Goal: Transaction & Acquisition: Book appointment/travel/reservation

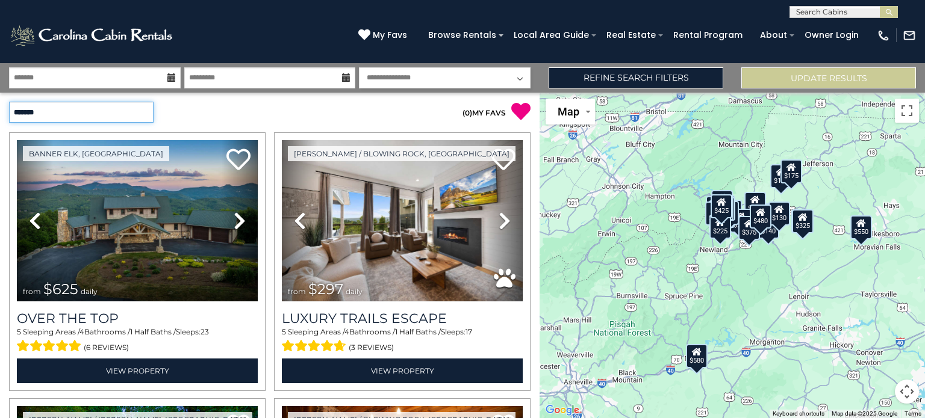
click at [139, 110] on select "**********" at bounding box center [81, 112] width 144 height 21
click at [190, 113] on div "**********" at bounding box center [135, 112] width 270 height 21
click at [910, 116] on button "Toggle fullscreen view" at bounding box center [907, 111] width 24 height 24
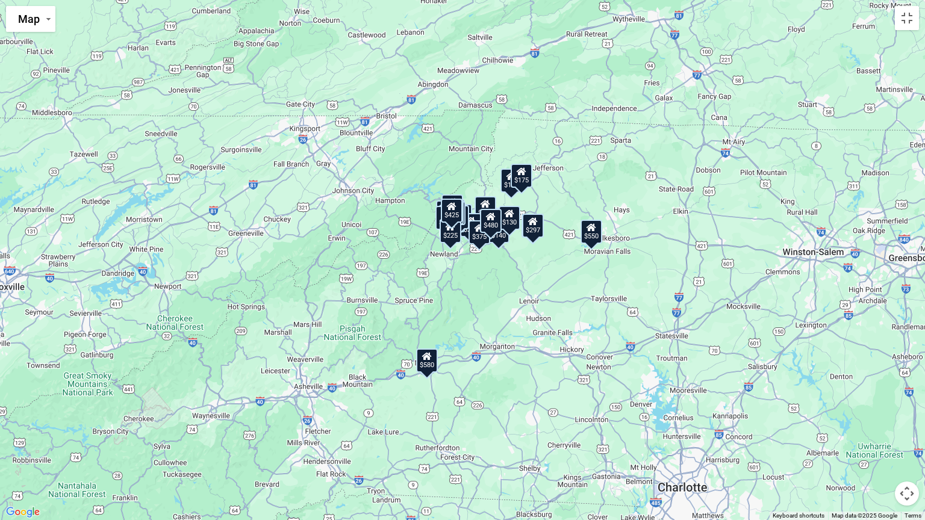
click at [609, 342] on div "$625 $297 $175 $165 $300 $580 $290 $424 $395 $270 $185 $265 $230 $550 $349 $230…" at bounding box center [462, 260] width 925 height 520
click at [910, 418] on button "Map camera controls" at bounding box center [907, 494] width 24 height 24
click at [875, 418] on button "Zoom in" at bounding box center [877, 433] width 24 height 24
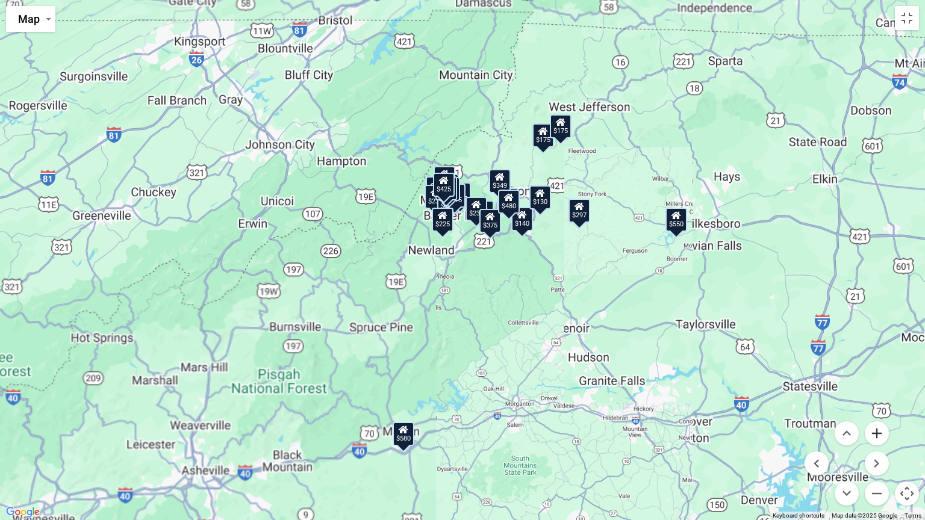
click at [875, 418] on button "Zoom in" at bounding box center [877, 433] width 24 height 24
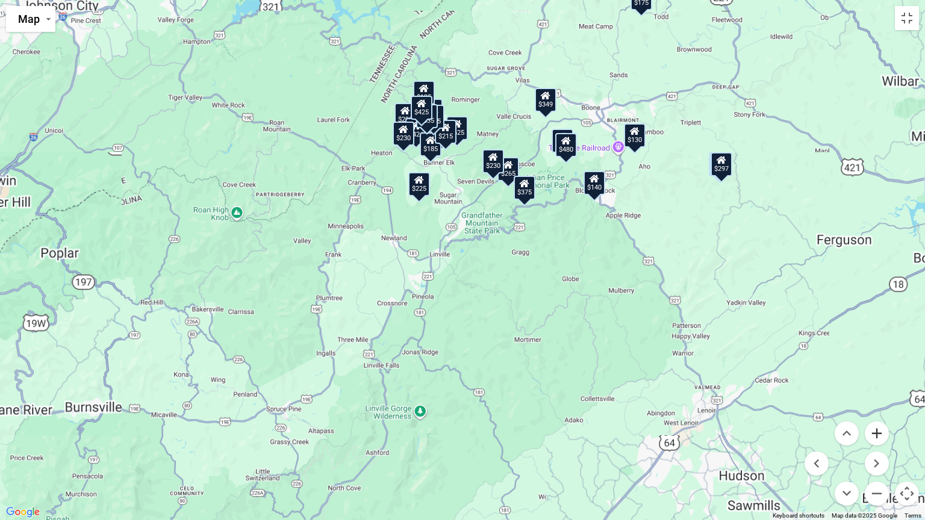
click at [875, 418] on button "Zoom in" at bounding box center [877, 433] width 24 height 24
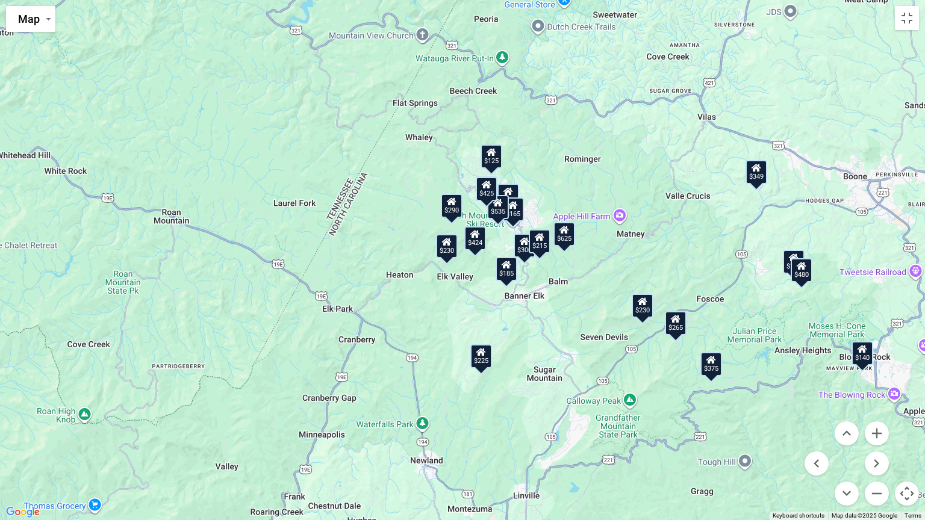
drag, startPoint x: 440, startPoint y: 168, endPoint x: 553, endPoint y: 419, distance: 275.6
click at [553, 418] on div "$625 $297 $175 $165 $300 $580 $290 $424 $395 $270 $185 $265 $230 $550 $349 $230…" at bounding box center [462, 260] width 925 height 520
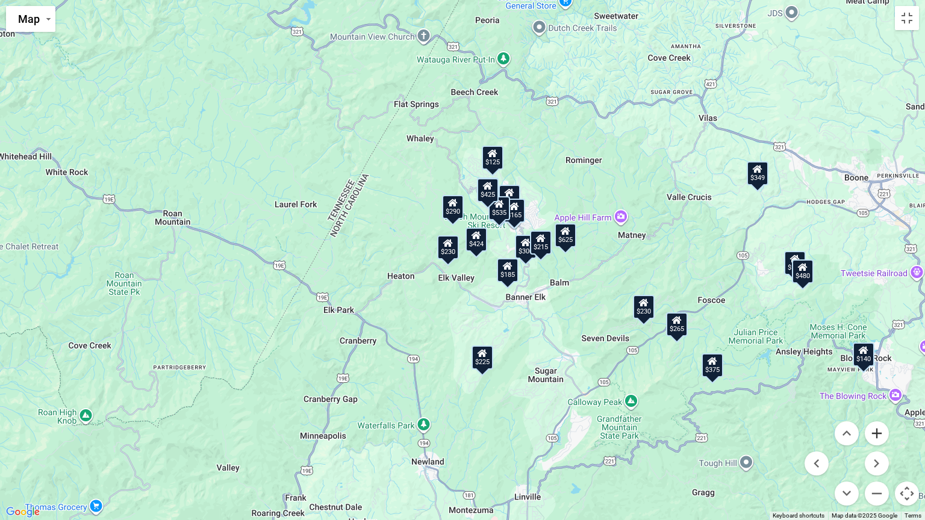
click at [880, 418] on button "Zoom in" at bounding box center [877, 433] width 24 height 24
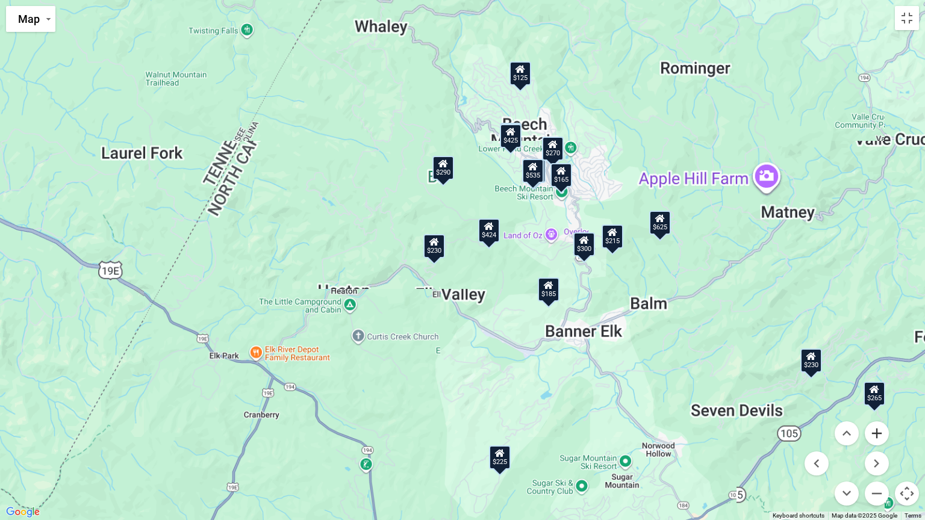
click at [880, 418] on button "Zoom in" at bounding box center [877, 433] width 24 height 24
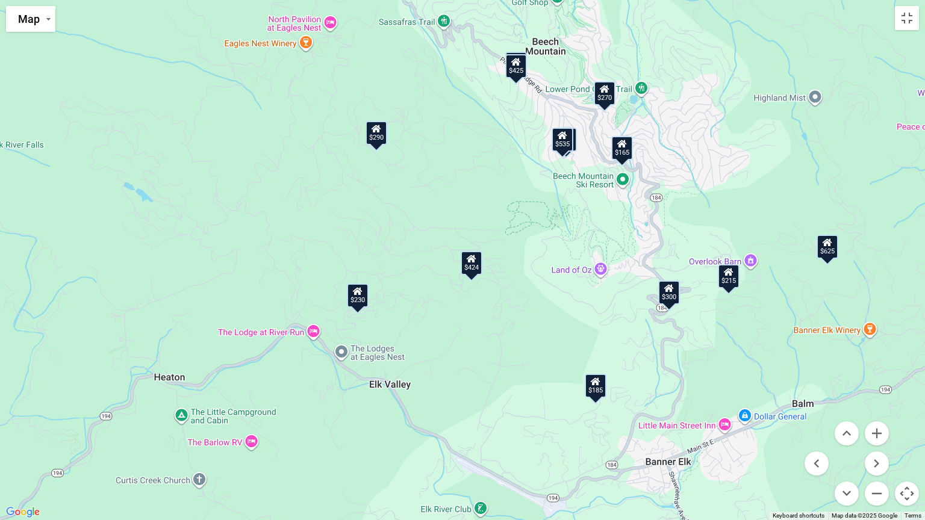
drag, startPoint x: 515, startPoint y: 167, endPoint x: 469, endPoint y: 208, distance: 61.5
click at [469, 208] on div "$625 $297 $175 $165 $300 $580 $290 $424 $395 $270 $185 $265 $230 $550 $349 $230…" at bounding box center [462, 260] width 925 height 520
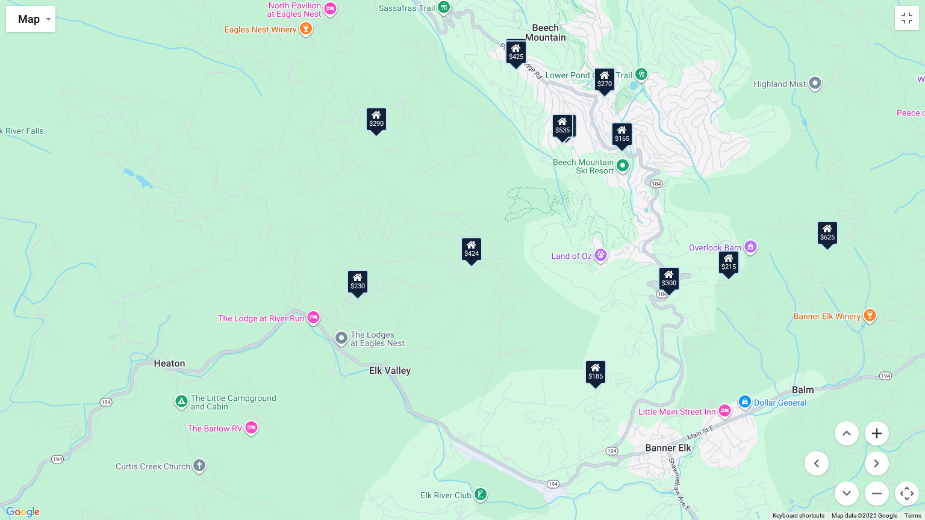
click at [872, 418] on button "Zoom in" at bounding box center [877, 433] width 24 height 24
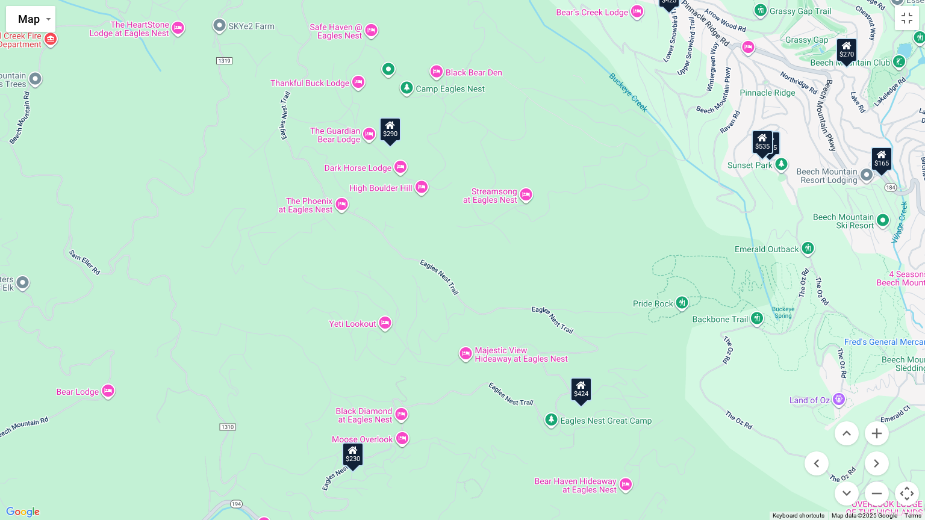
drag, startPoint x: 367, startPoint y: 114, endPoint x: 467, endPoint y: 258, distance: 175.5
click at [467, 258] on div "$625 $297 $175 $165 $300 $580 $290 $424 $395 $270 $185 $265 $230 $550 $349 $230…" at bounding box center [462, 260] width 925 height 520
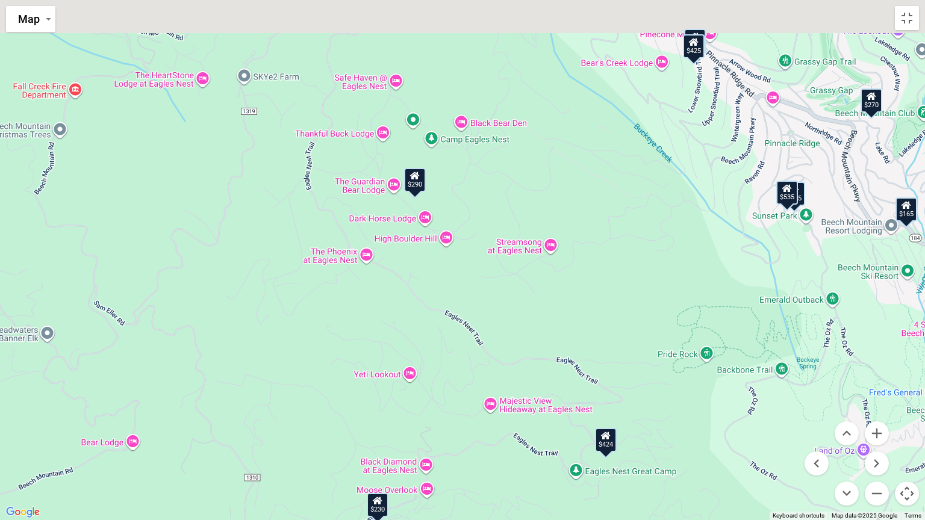
drag, startPoint x: 429, startPoint y: 146, endPoint x: 456, endPoint y: 200, distance: 61.1
click at [456, 200] on div "$625 $297 $175 $165 $300 $580 $290 $424 $395 $270 $185 $265 $230 $550 $349 $230…" at bounding box center [462, 260] width 925 height 520
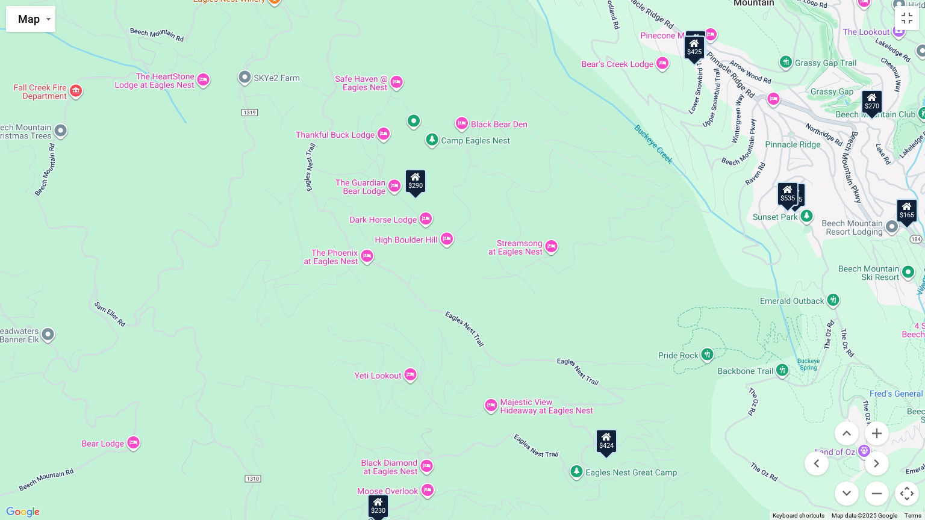
click at [419, 181] on icon at bounding box center [416, 177] width 10 height 8
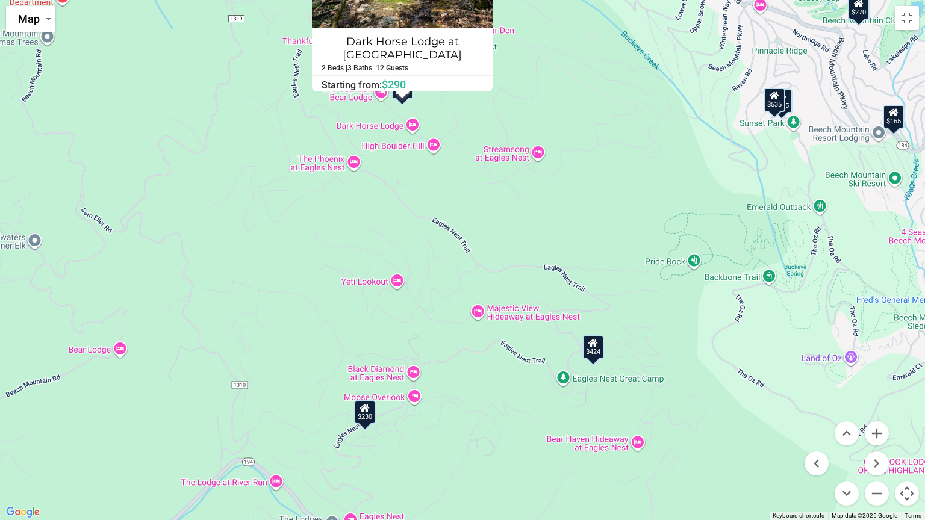
drag, startPoint x: 513, startPoint y: 336, endPoint x: 500, endPoint y: 216, distance: 120.5
click at [500, 216] on div "$625 $297 $175 $165 $300 $580 $290 $424 $395 $270 $185 $265 $230 $550 $349 $230…" at bounding box center [462, 260] width 925 height 520
click at [361, 418] on div "$230" at bounding box center [365, 412] width 22 height 24
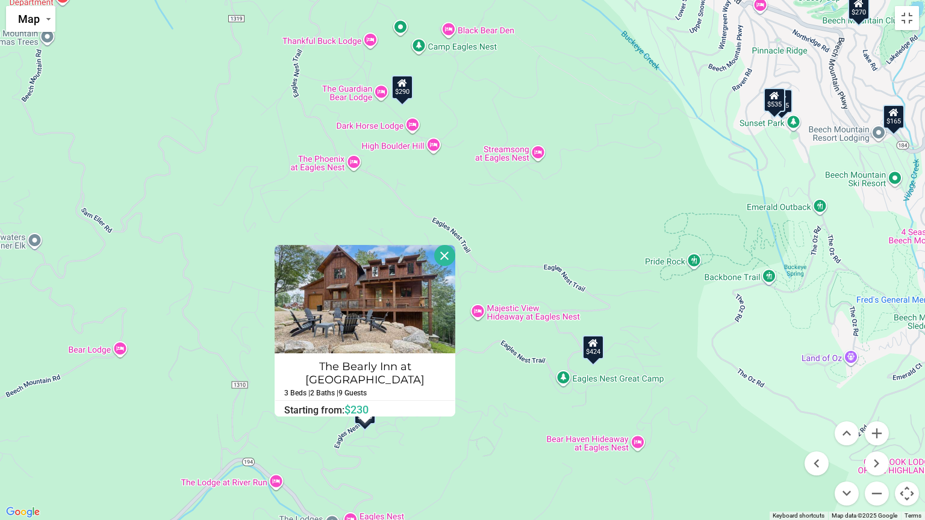
click at [443, 257] on button "Close" at bounding box center [444, 255] width 21 height 21
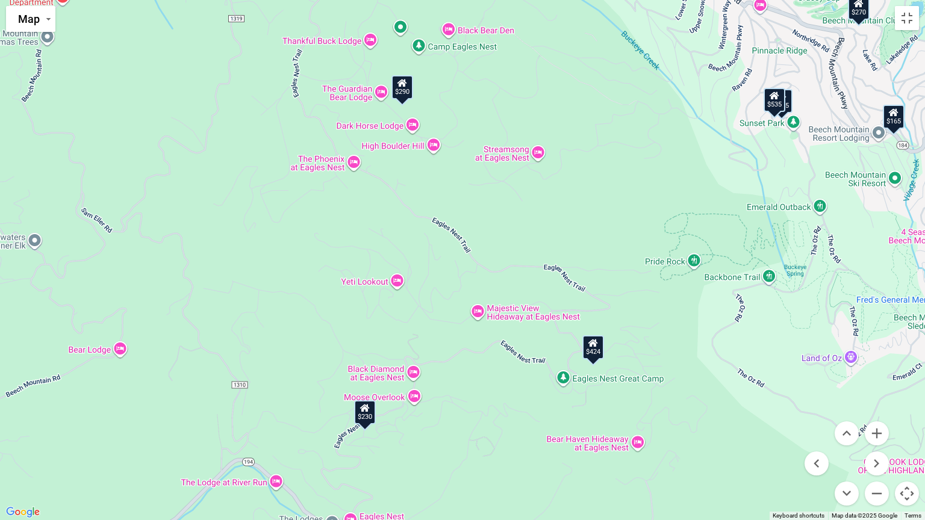
click at [769, 107] on div "$535" at bounding box center [774, 100] width 22 height 24
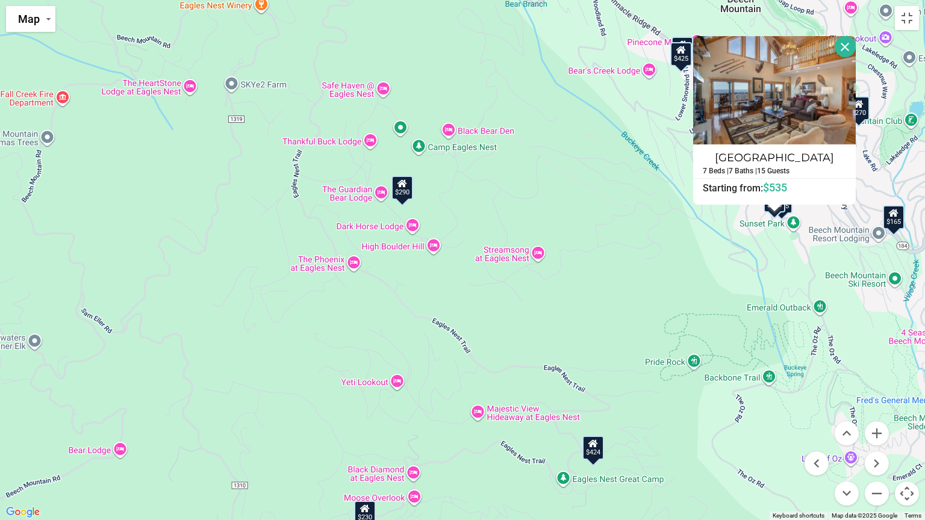
click at [585, 275] on div "$625 $297 $175 $165 $300 $580 $290 $424 $395 $270 $185 $265 $230 $550 $349 $230…" at bounding box center [462, 260] width 925 height 520
click at [915, 17] on button "Toggle fullscreen view" at bounding box center [907, 18] width 24 height 24
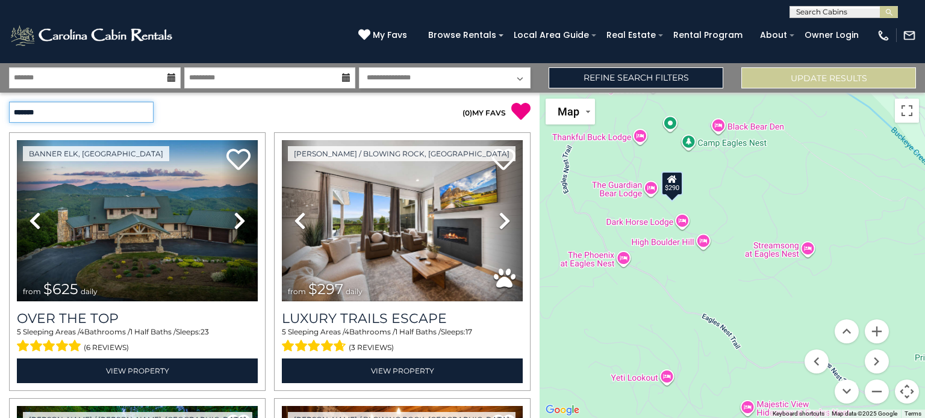
click at [84, 105] on select "**********" at bounding box center [81, 112] width 144 height 21
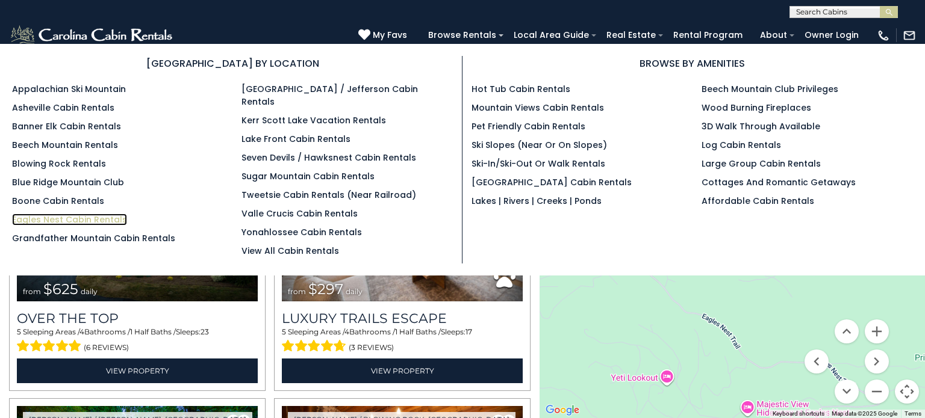
click at [85, 220] on link "Eagles Nest Cabin Rentals" at bounding box center [69, 220] width 115 height 12
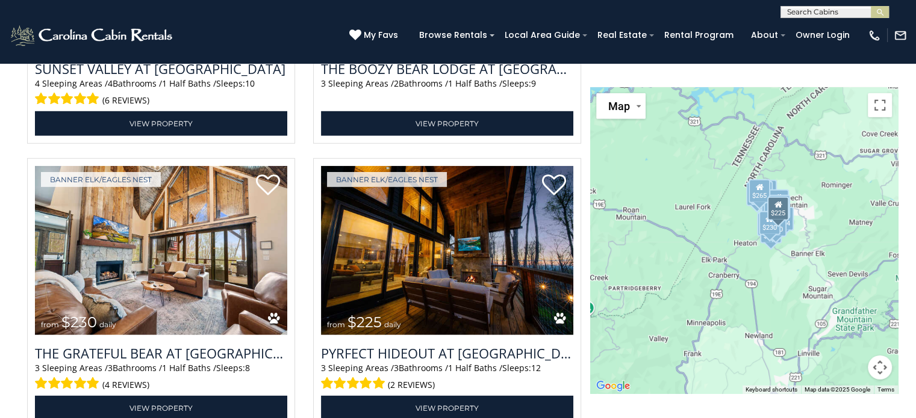
scroll to position [3492, 0]
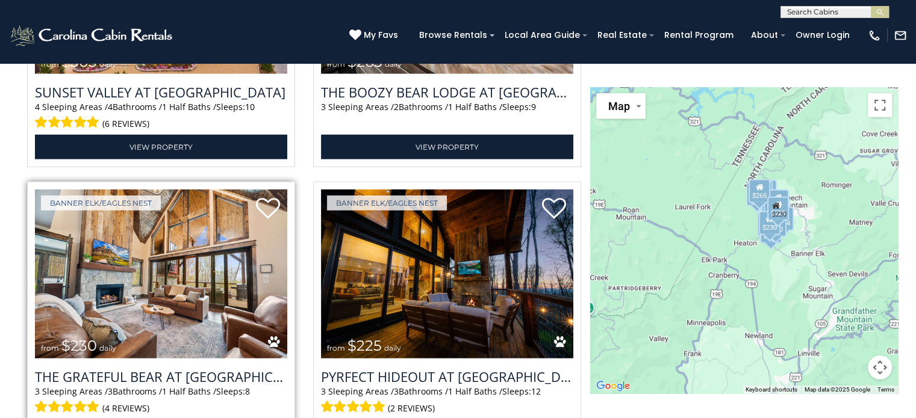
click at [176, 223] on img at bounding box center [161, 274] width 252 height 169
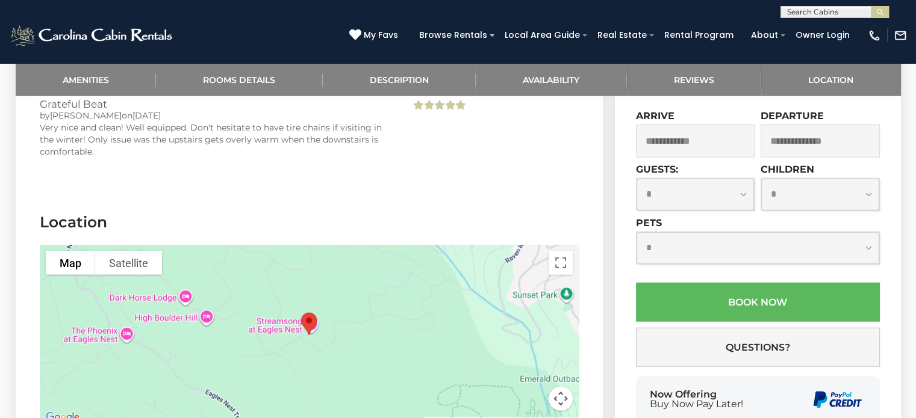
scroll to position [3010, 0]
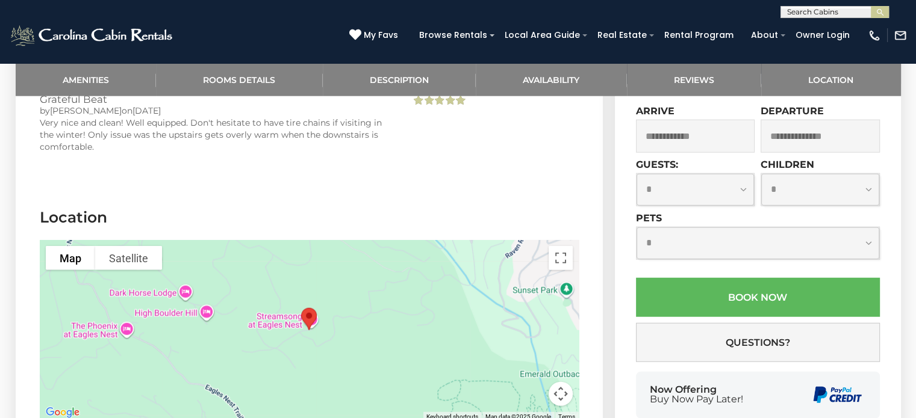
click at [563, 382] on button "Map camera controls" at bounding box center [560, 394] width 24 height 24
click at [525, 322] on button "Zoom in" at bounding box center [530, 334] width 24 height 24
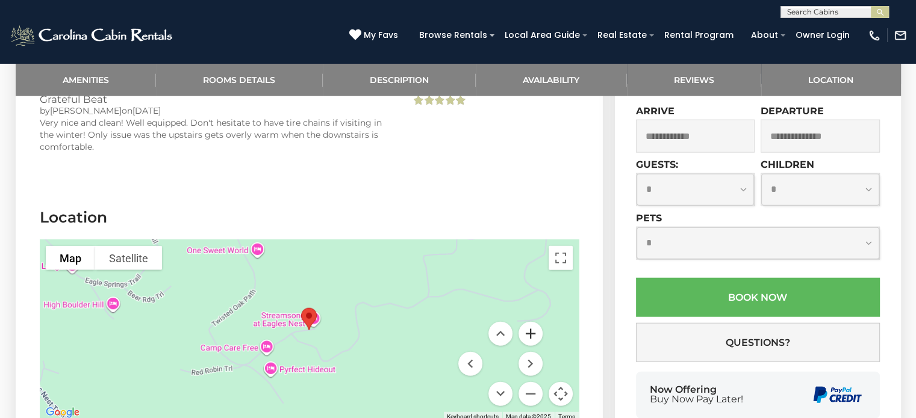
click at [525, 322] on button "Zoom in" at bounding box center [530, 334] width 24 height 24
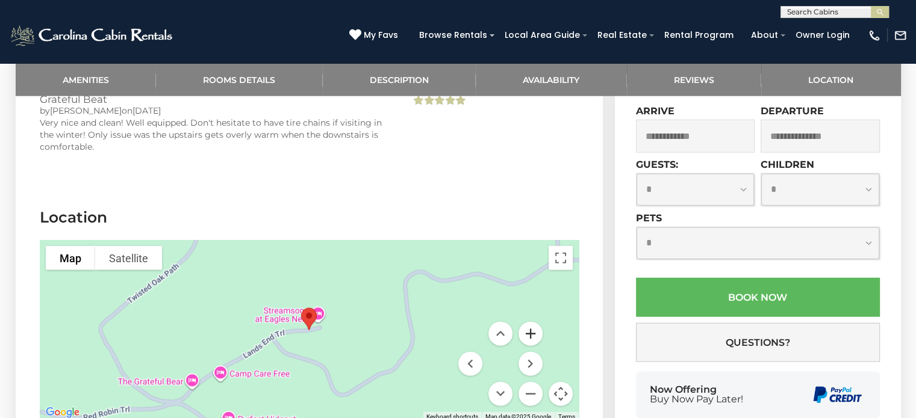
click at [525, 322] on button "Zoom in" at bounding box center [530, 334] width 24 height 24
